Goal: Find specific page/section: Find specific page/section

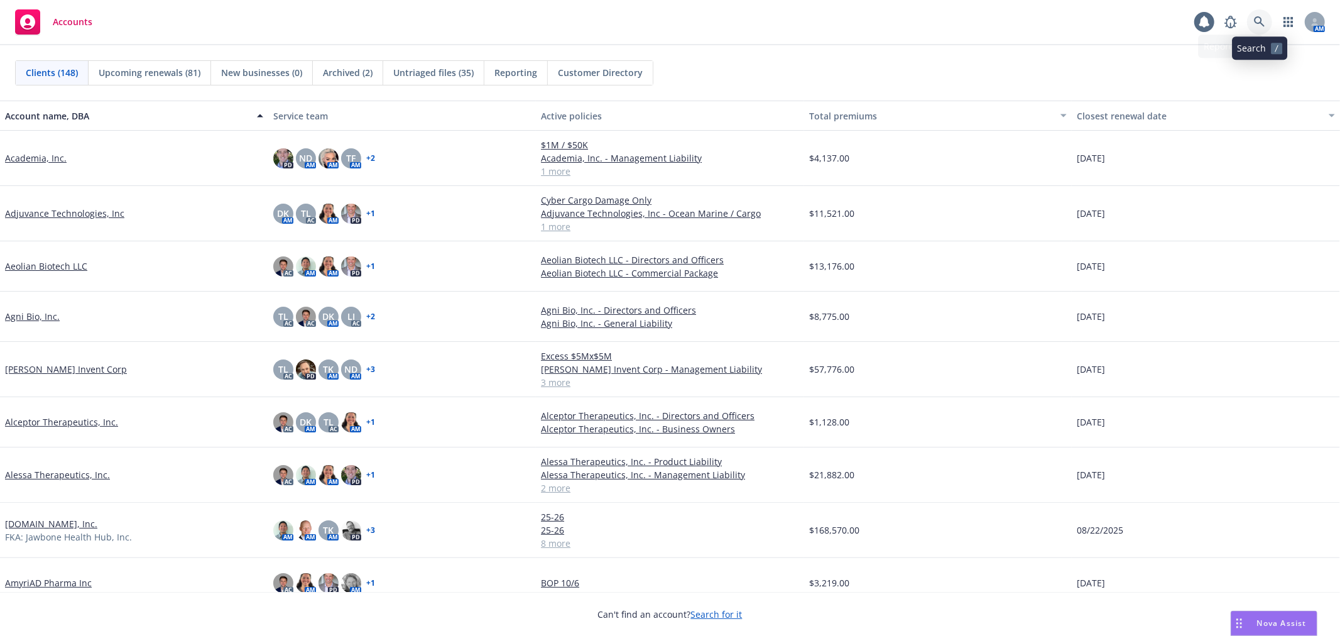
click at [1259, 20] on icon at bounding box center [1259, 21] width 11 height 11
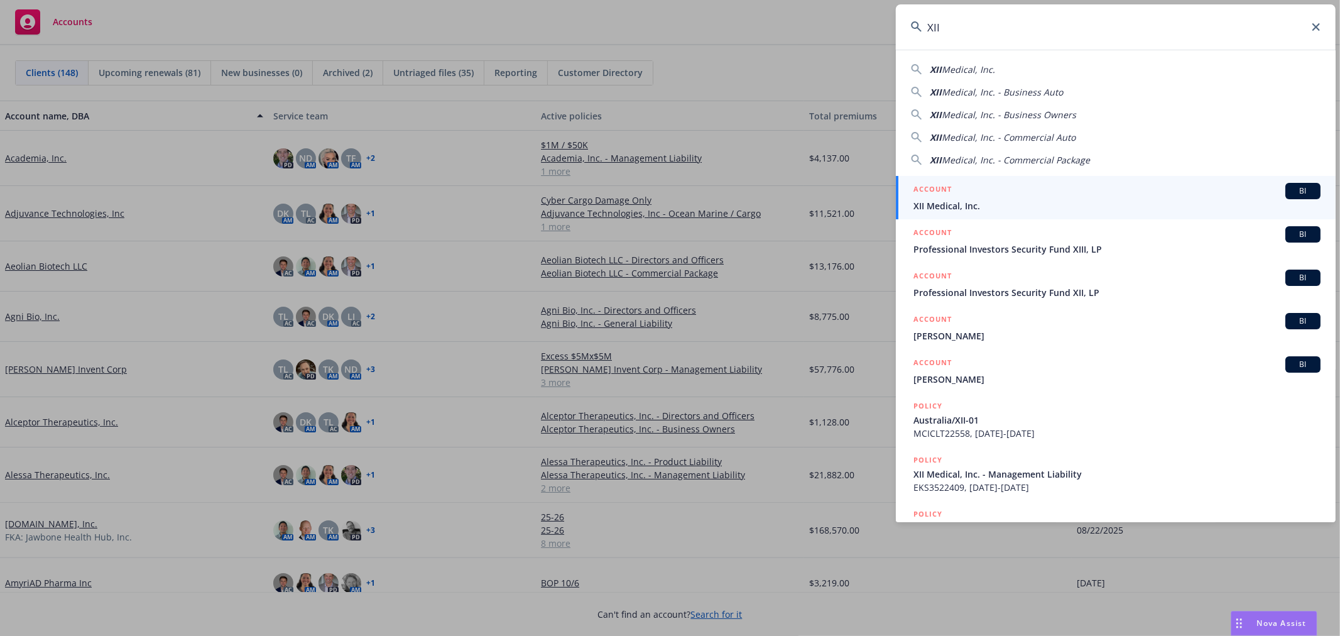
type input "XII"
click at [950, 193] on h5 "ACCOUNT" at bounding box center [932, 190] width 38 height 15
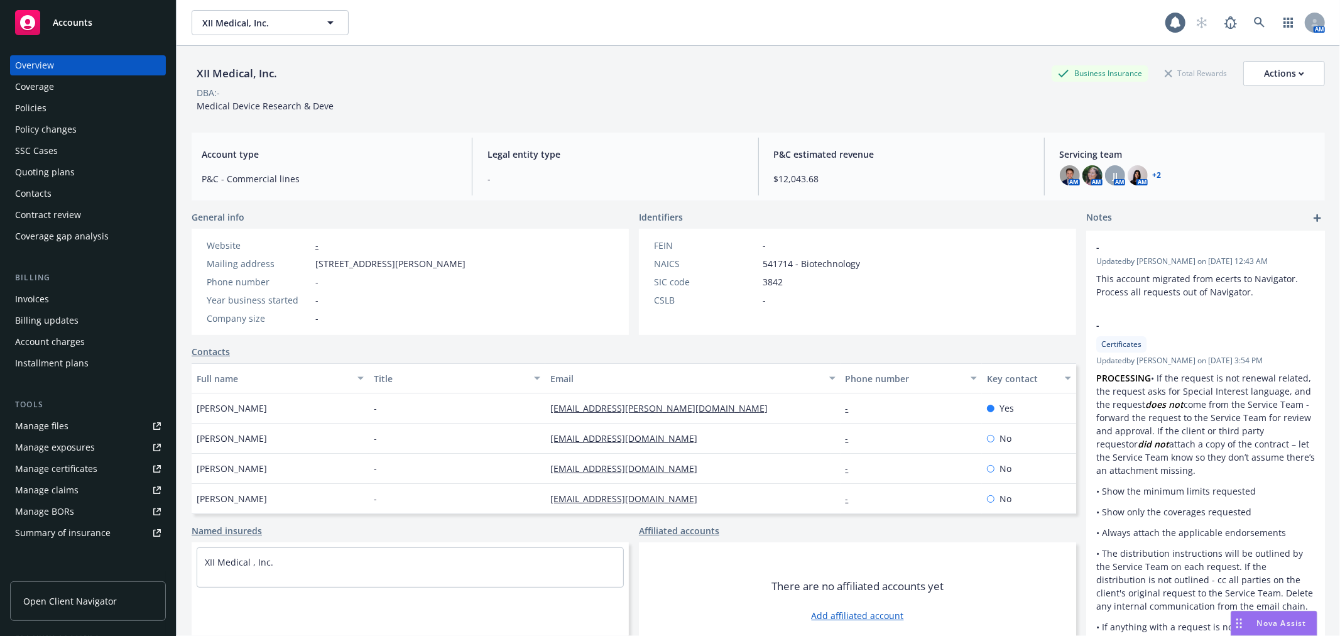
click at [54, 111] on div "Policies" at bounding box center [88, 108] width 146 height 20
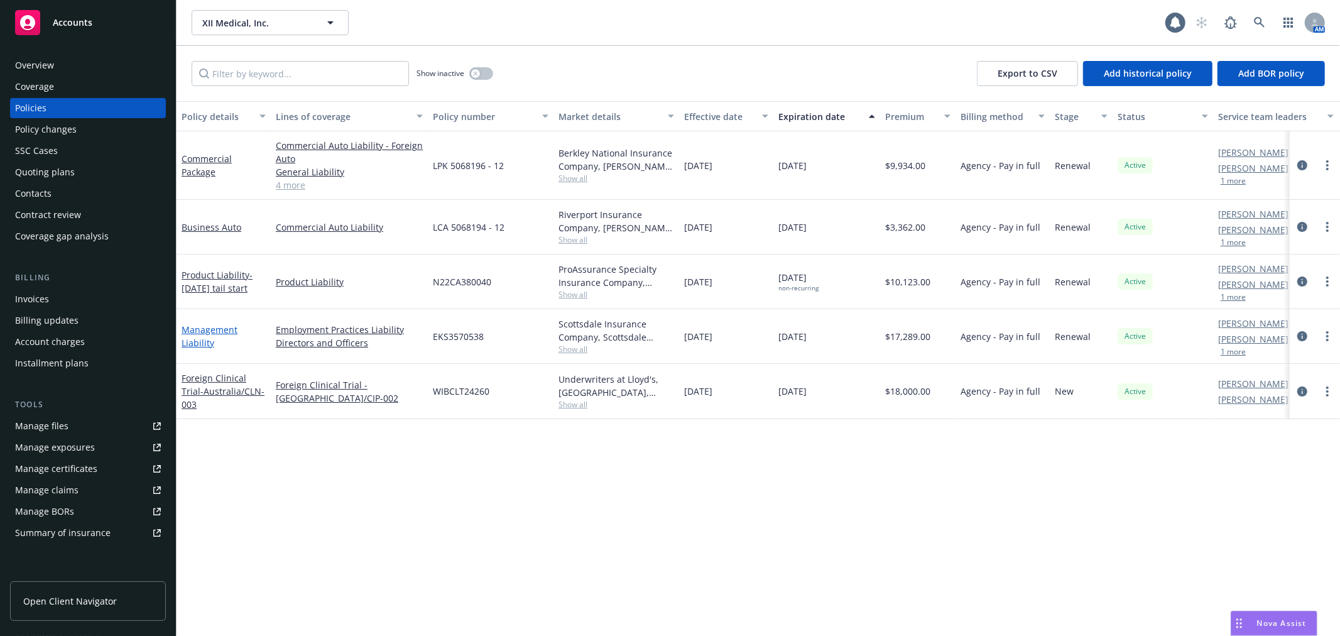
click at [212, 327] on link "Management Liability" at bounding box center [210, 336] width 56 height 25
